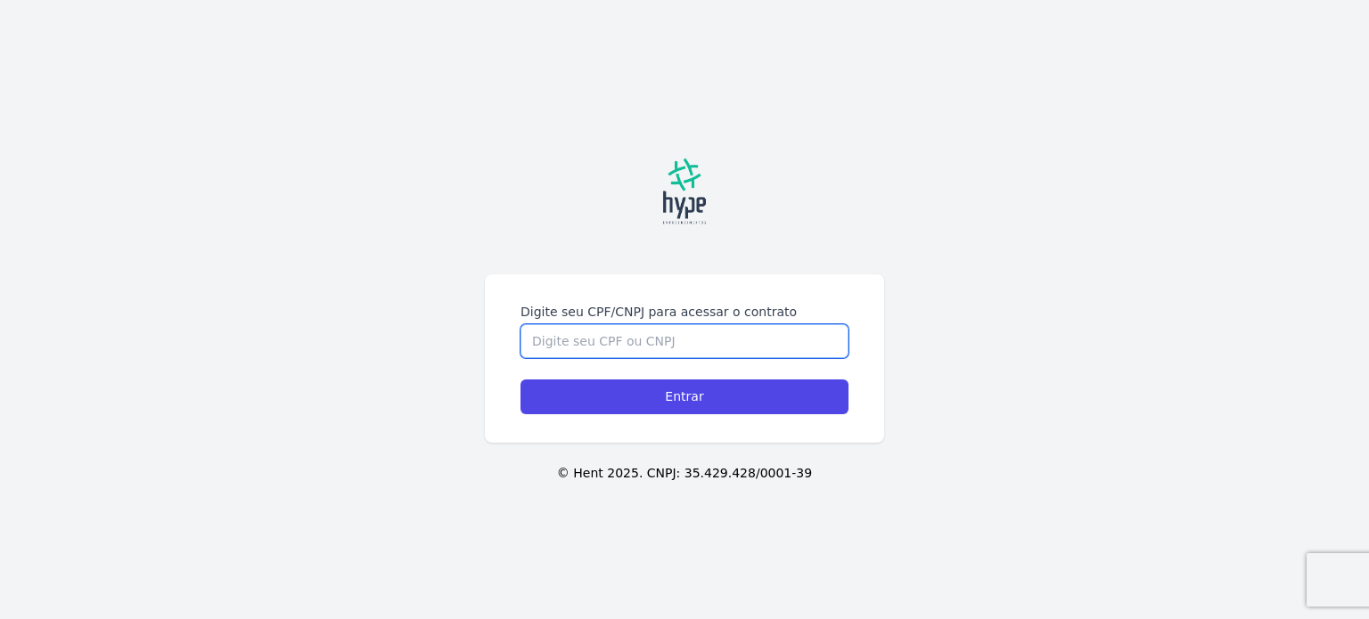
click at [556, 348] on input "Digite seu CPF/CNPJ para acessar o contrato" at bounding box center [684, 341] width 328 height 34
type input "06160351958"
click at [520, 380] on input "Entrar" at bounding box center [684, 397] width 328 height 35
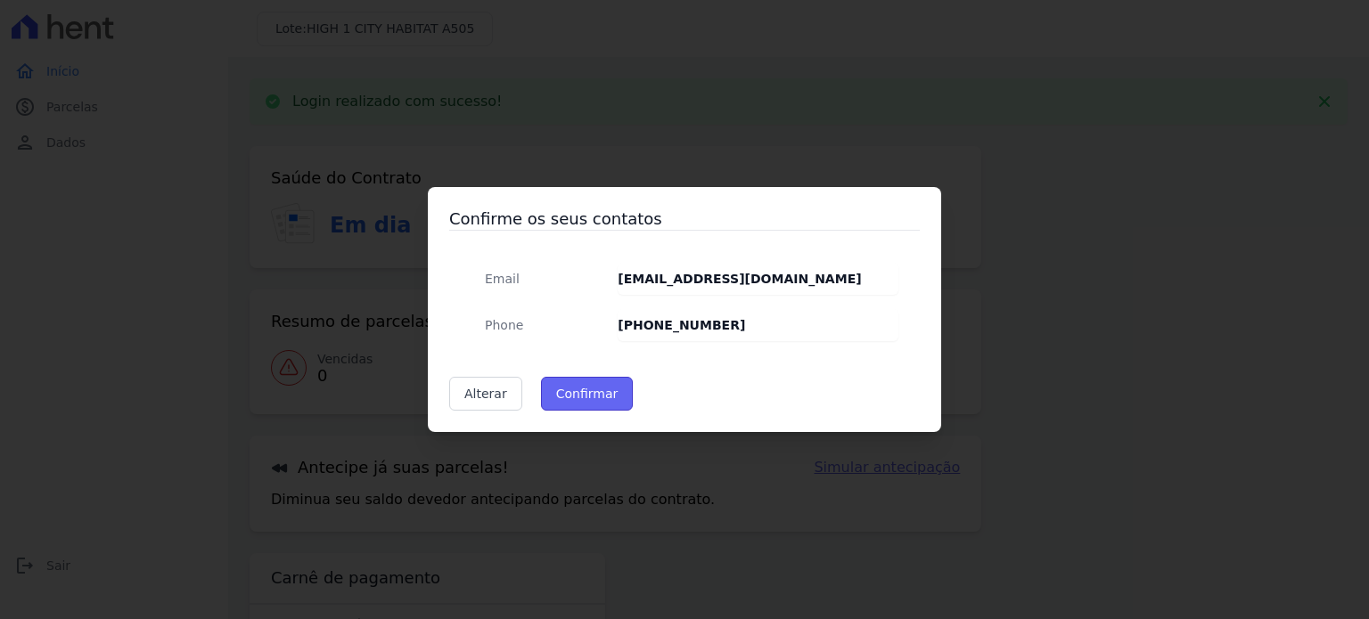
click at [578, 406] on button "Confirmar" at bounding box center [587, 394] width 93 height 34
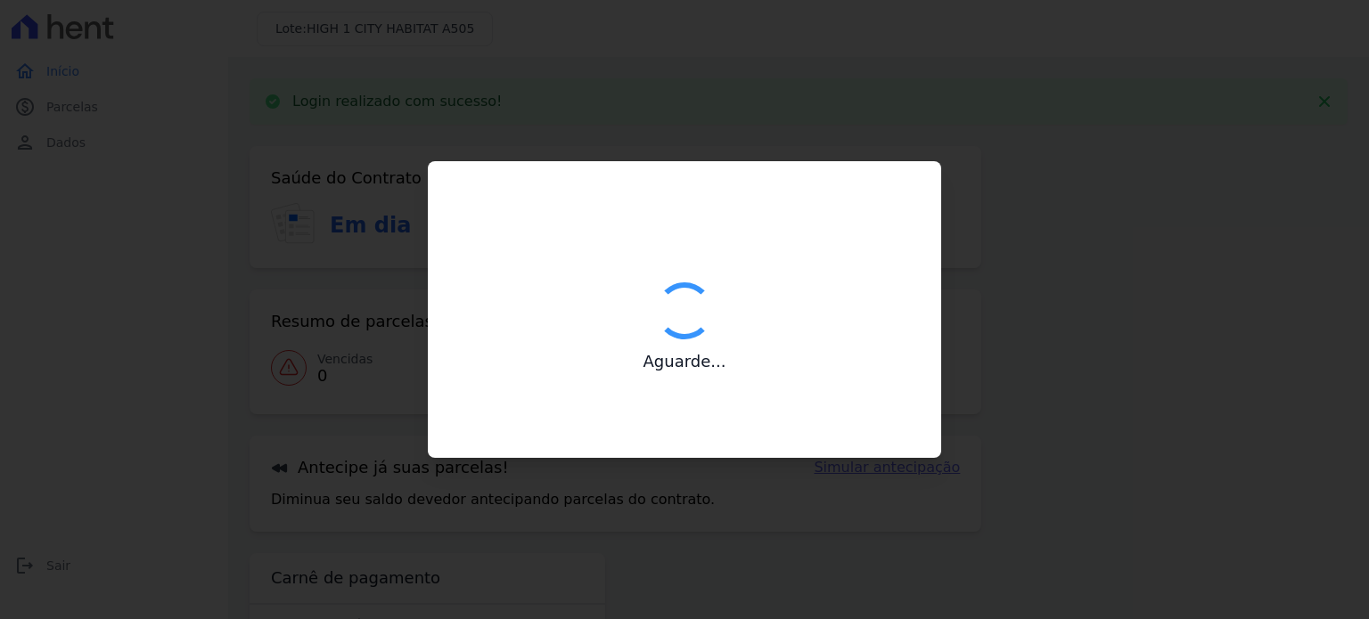
type input "Contatos confirmados com sucesso."
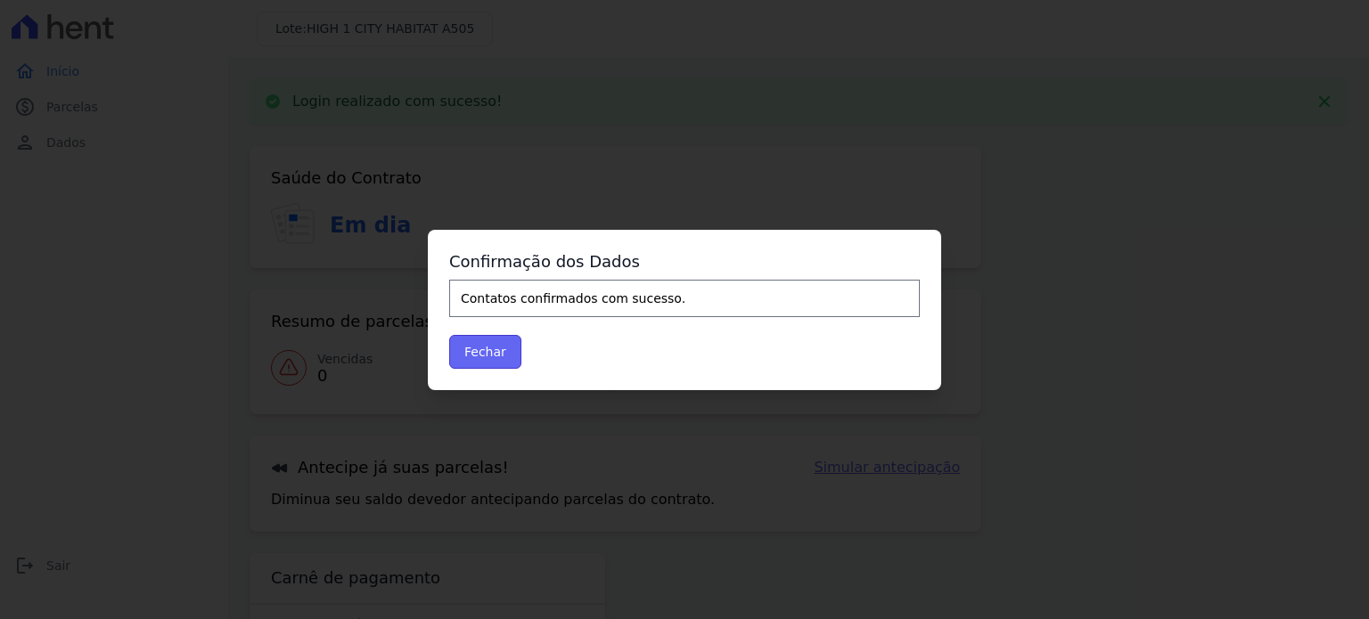
click at [485, 360] on button "Fechar" at bounding box center [485, 352] width 72 height 34
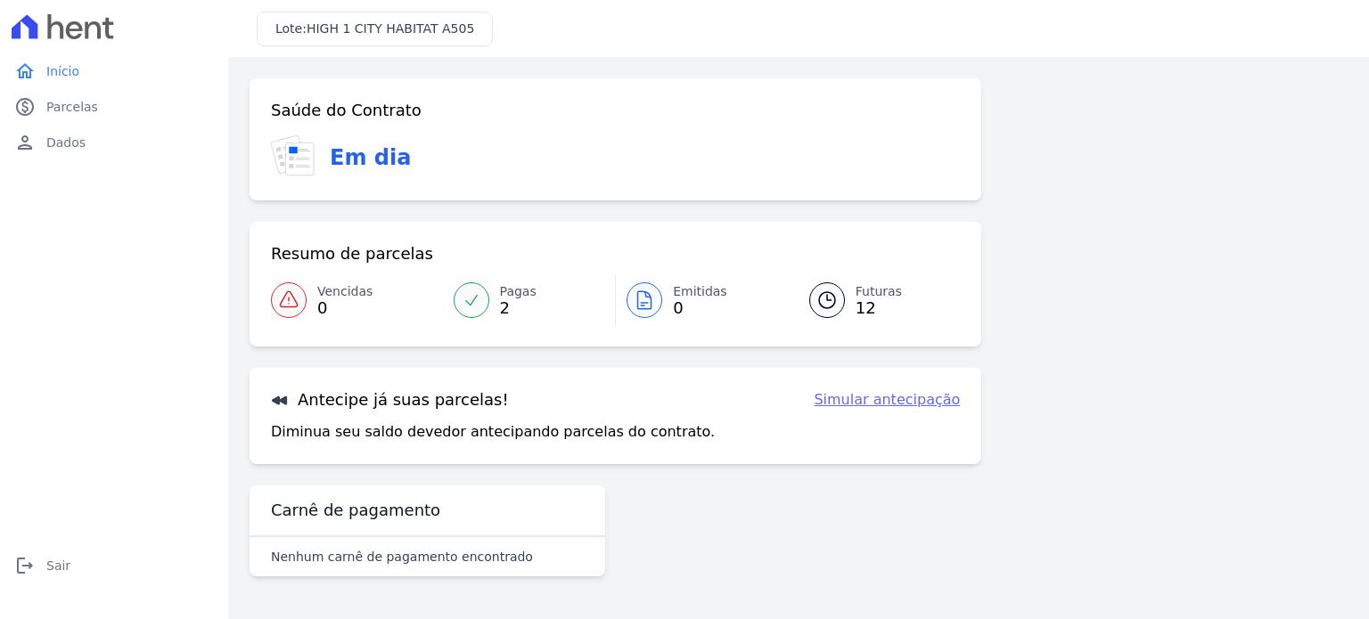
click at [847, 303] on link "Futuras 12" at bounding box center [874, 300] width 173 height 50
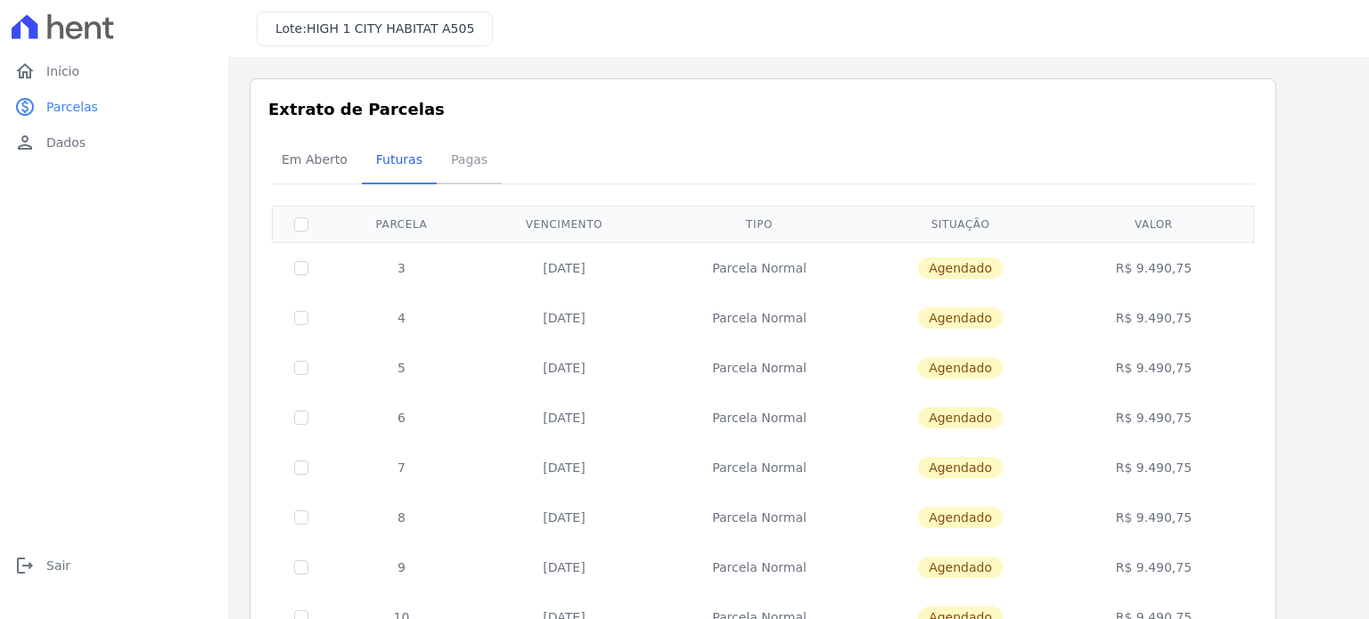
click at [457, 168] on span "Pagas" at bounding box center [469, 160] width 58 height 36
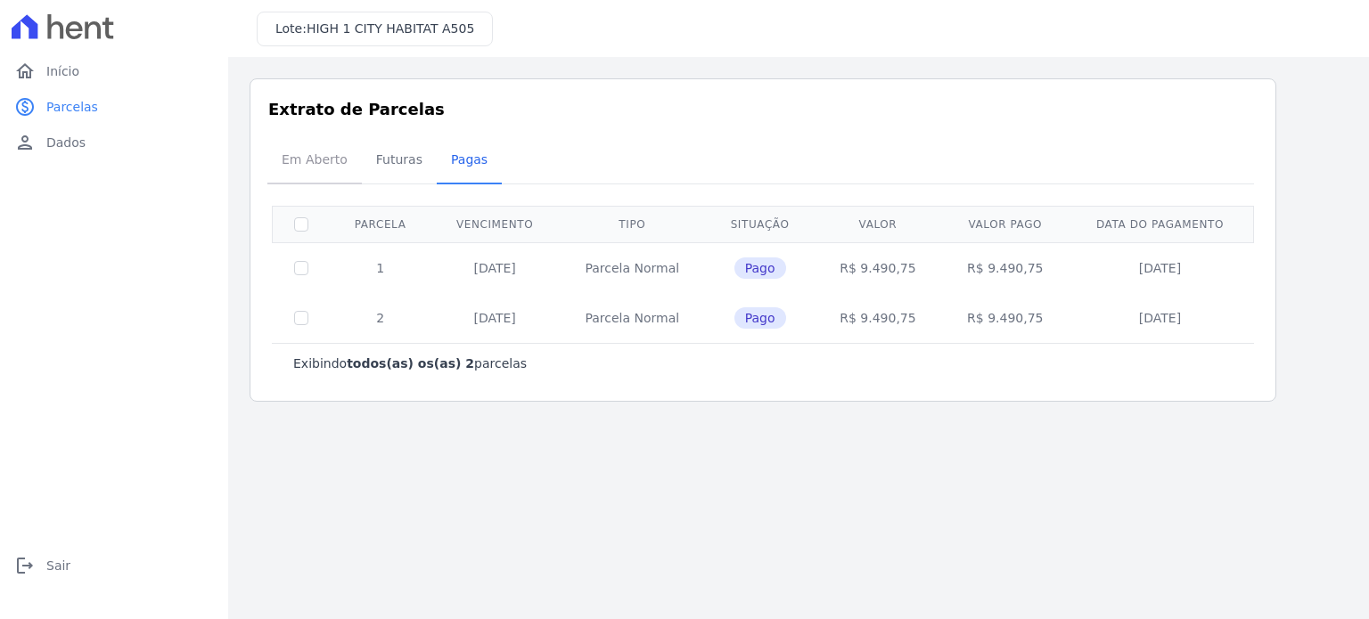
click at [279, 163] on span "Em Aberto" at bounding box center [314, 160] width 87 height 36
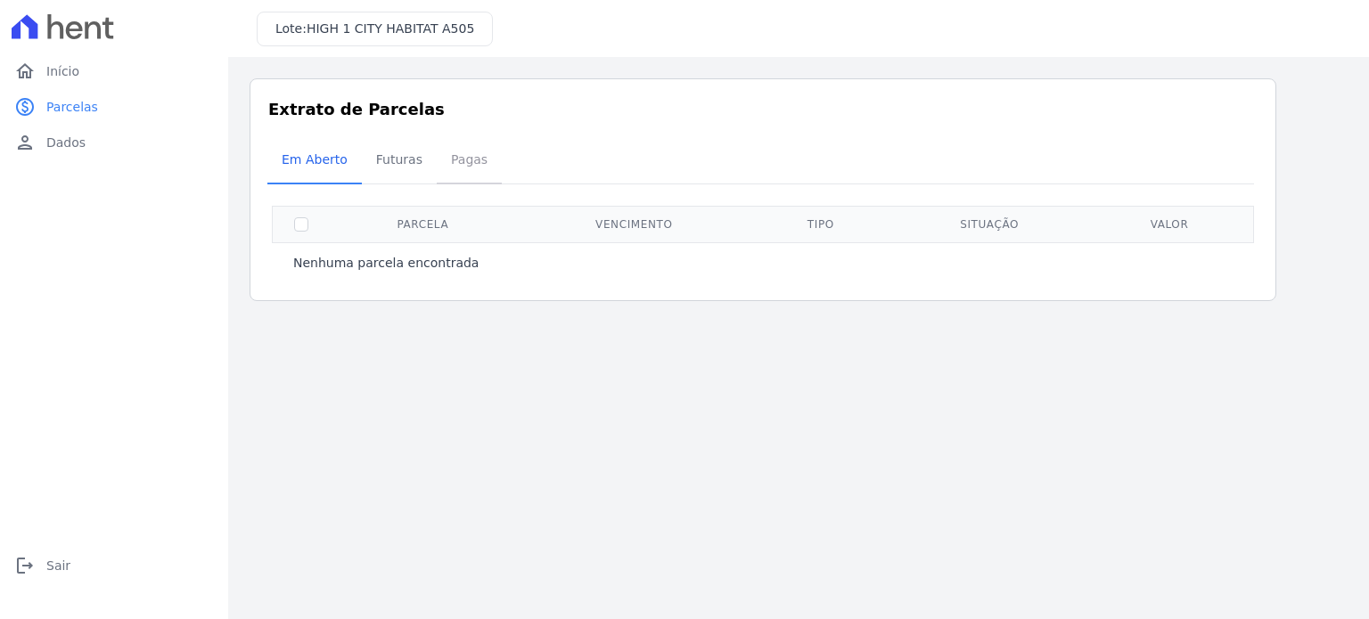
click at [440, 165] on span "Pagas" at bounding box center [469, 160] width 58 height 36
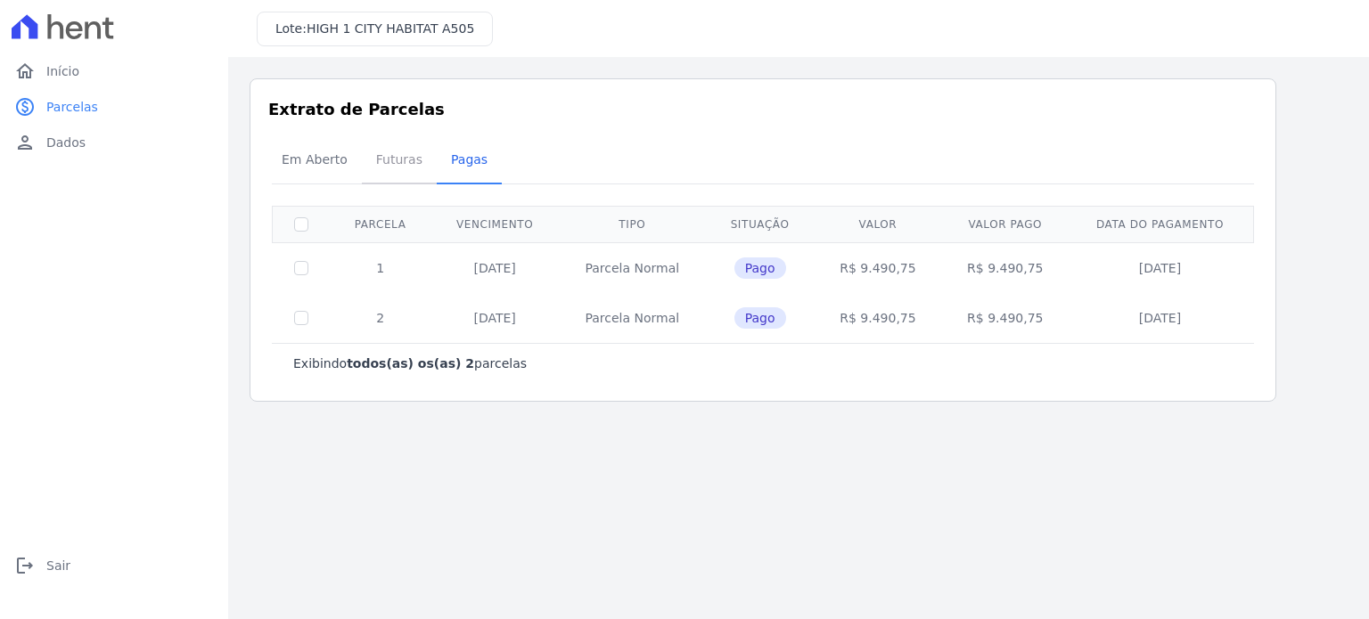
click at [406, 144] on span "Futuras" at bounding box center [399, 160] width 68 height 36
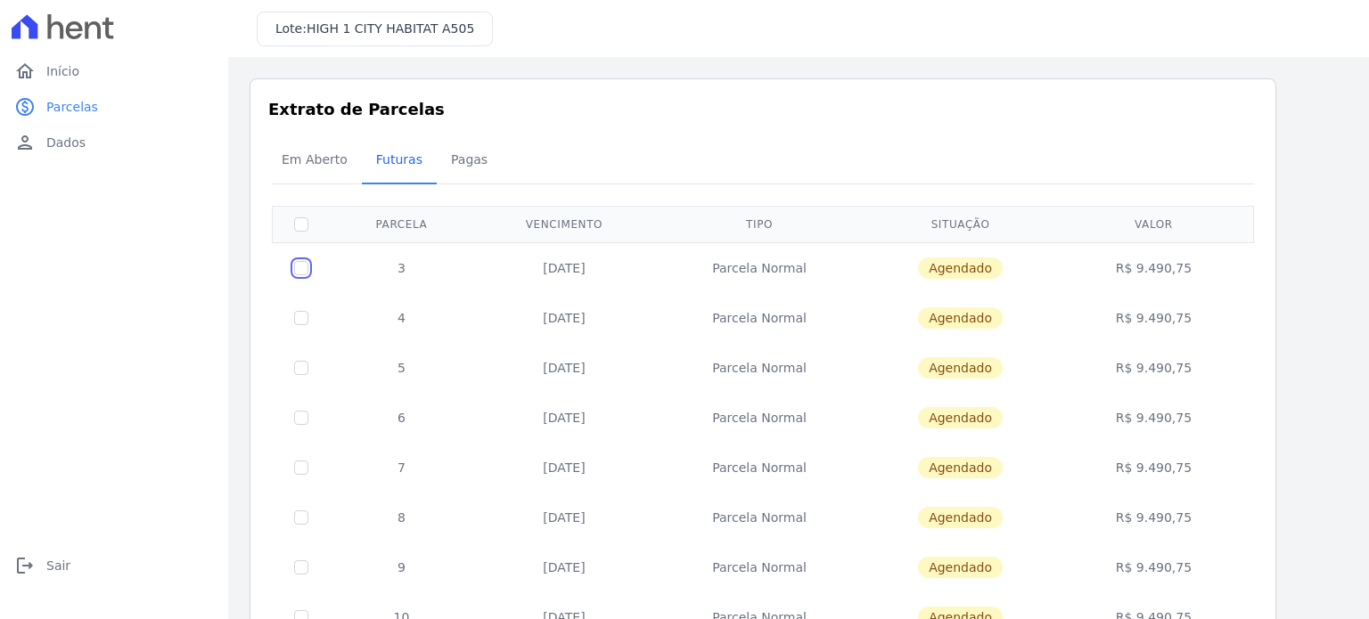
click at [299, 266] on input "checkbox" at bounding box center [301, 268] width 14 height 14
checkbox input "true"
click at [298, 304] on td at bounding box center [302, 318] width 58 height 50
click at [299, 275] on input "checkbox" at bounding box center [301, 268] width 14 height 14
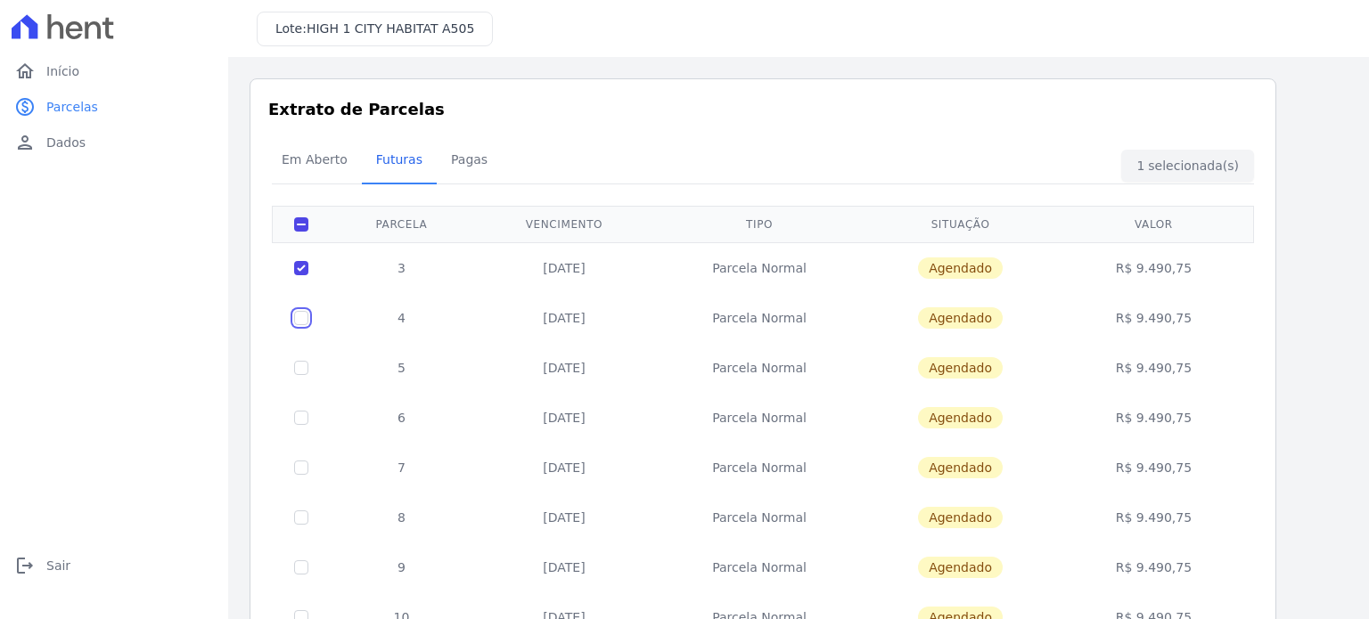
checkbox input "true"
click at [299, 353] on td at bounding box center [302, 368] width 58 height 50
click at [299, 275] on input "checkbox" at bounding box center [301, 268] width 14 height 14
checkbox input "true"
click at [66, 67] on span "Início" at bounding box center [62, 71] width 33 height 18
